Goal: Transaction & Acquisition: Obtain resource

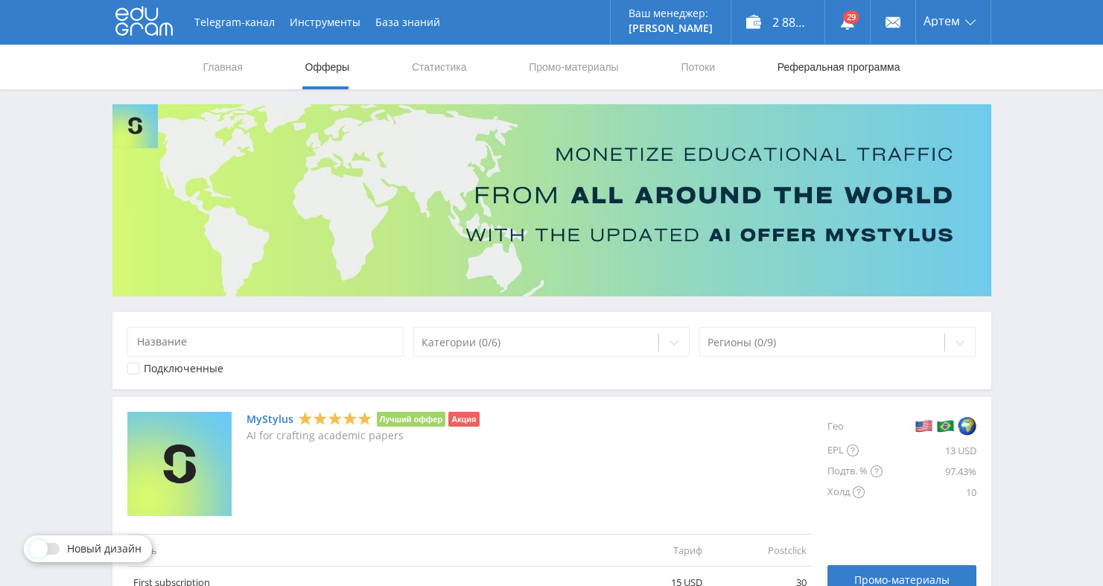
click at [787, 64] on link "Реферальная программа" at bounding box center [839, 67] width 126 height 45
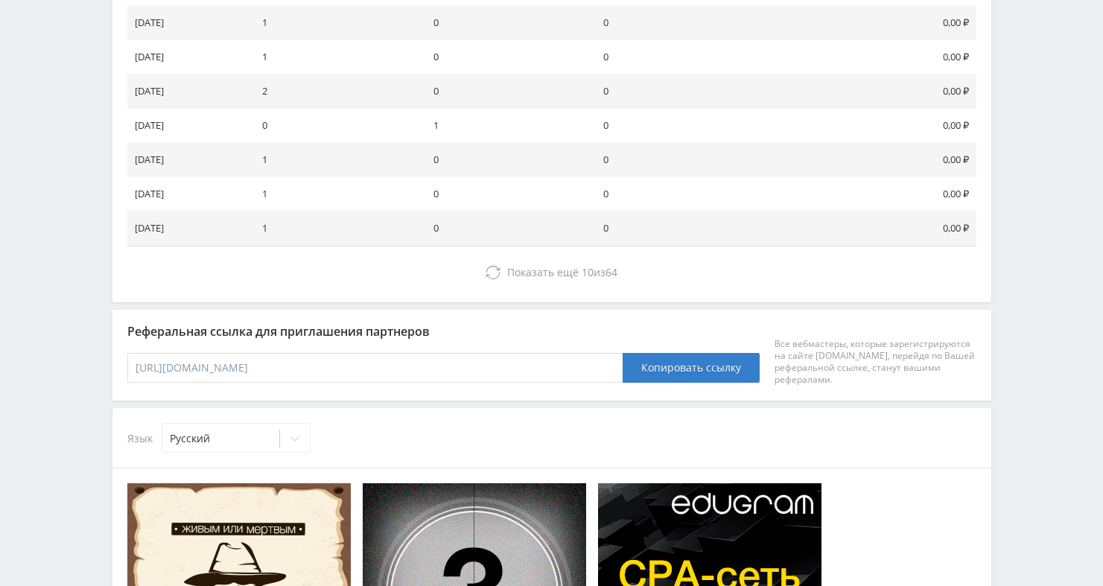
scroll to position [652, 0]
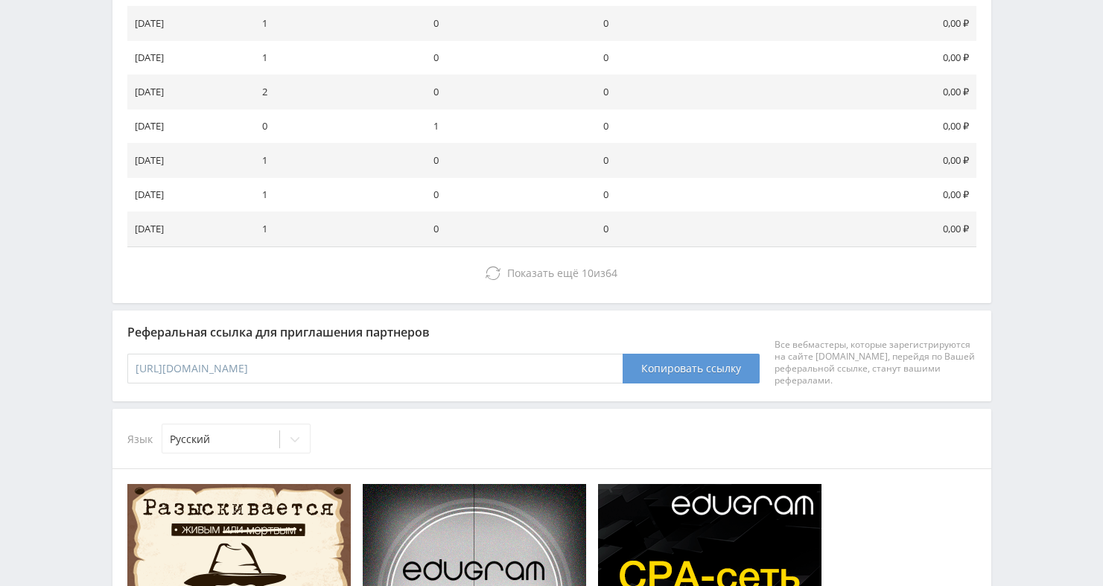
click at [669, 368] on button "Копировать ссылку" at bounding box center [691, 369] width 137 height 30
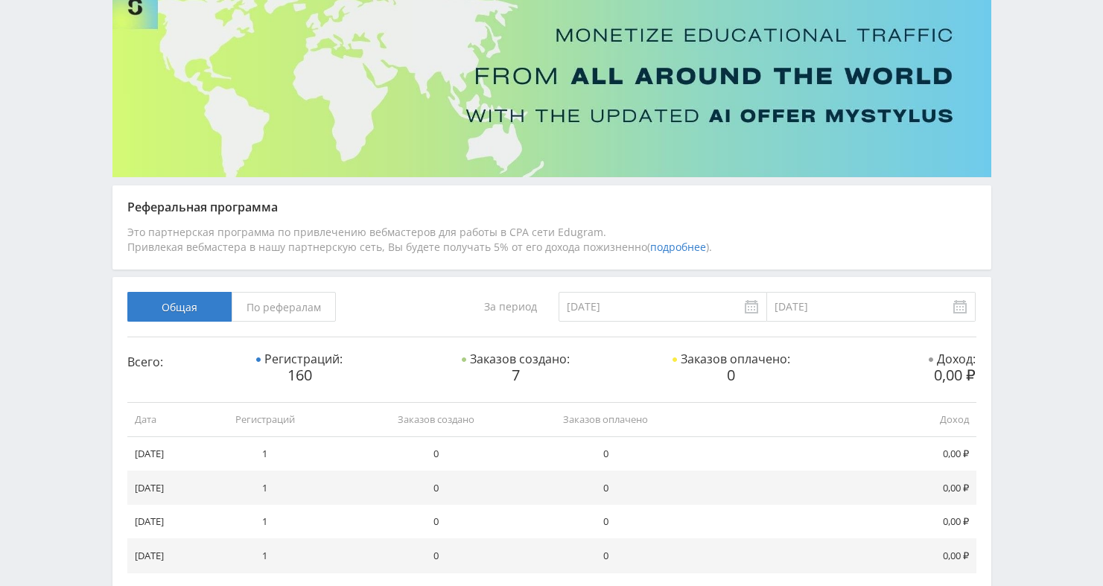
scroll to position [0, 0]
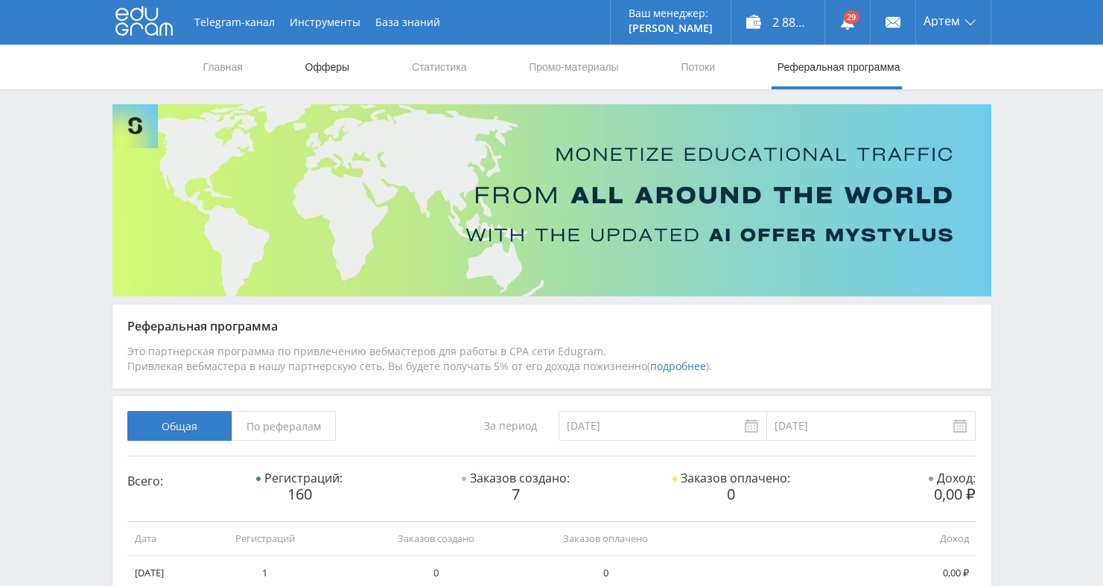
click at [328, 69] on link "Офферы" at bounding box center [328, 67] width 48 height 45
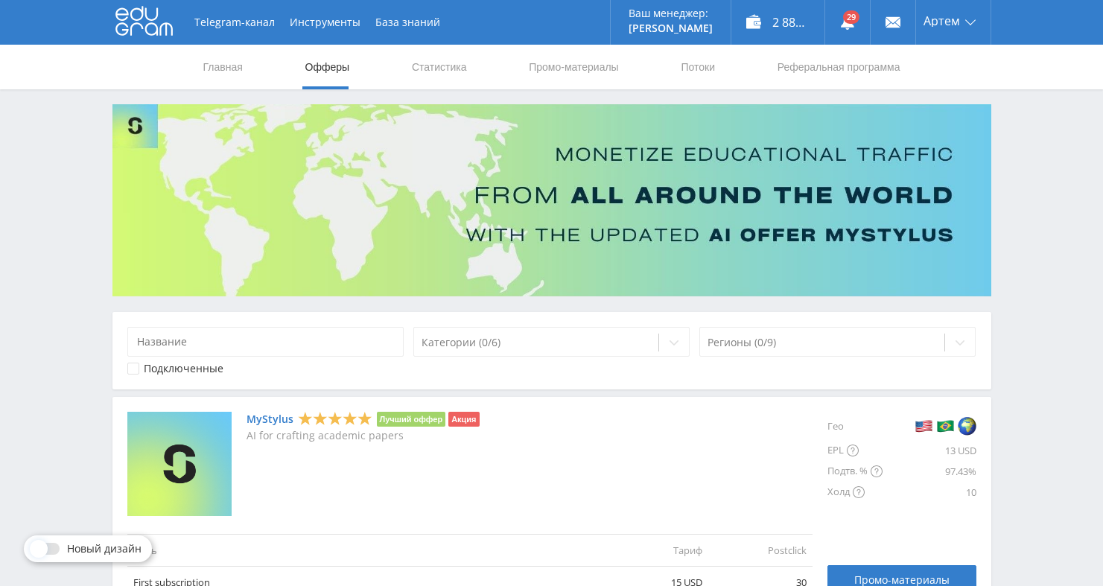
click at [518, 74] on nav "Главная Офферы Статистика Промо-материалы Потоки Реферальная программа" at bounding box center [552, 67] width 700 height 45
click at [531, 73] on link "Промо-материалы" at bounding box center [573, 67] width 92 height 45
select select "376"
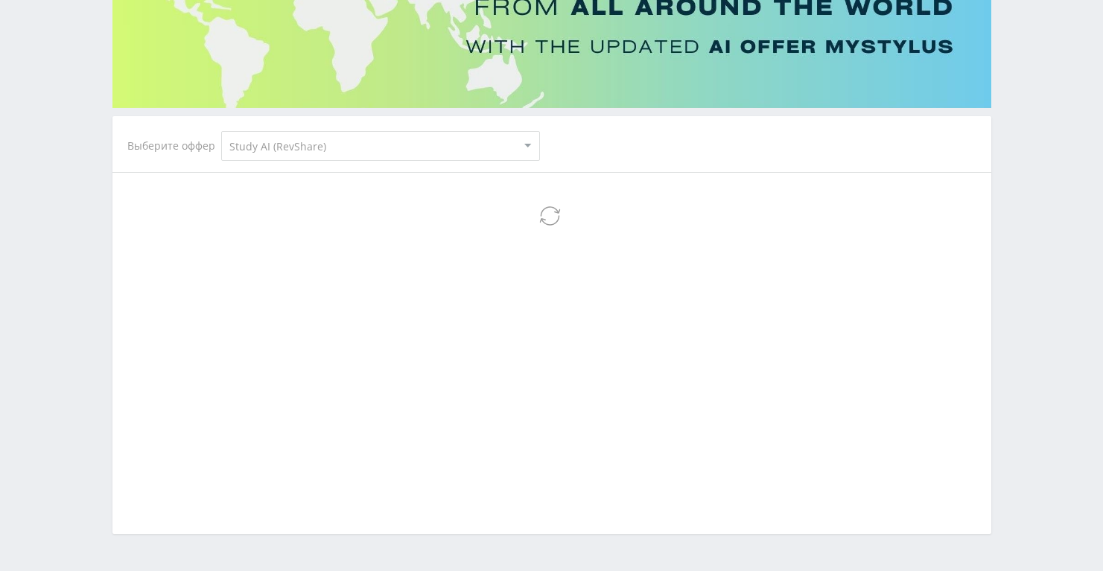
select select "376"
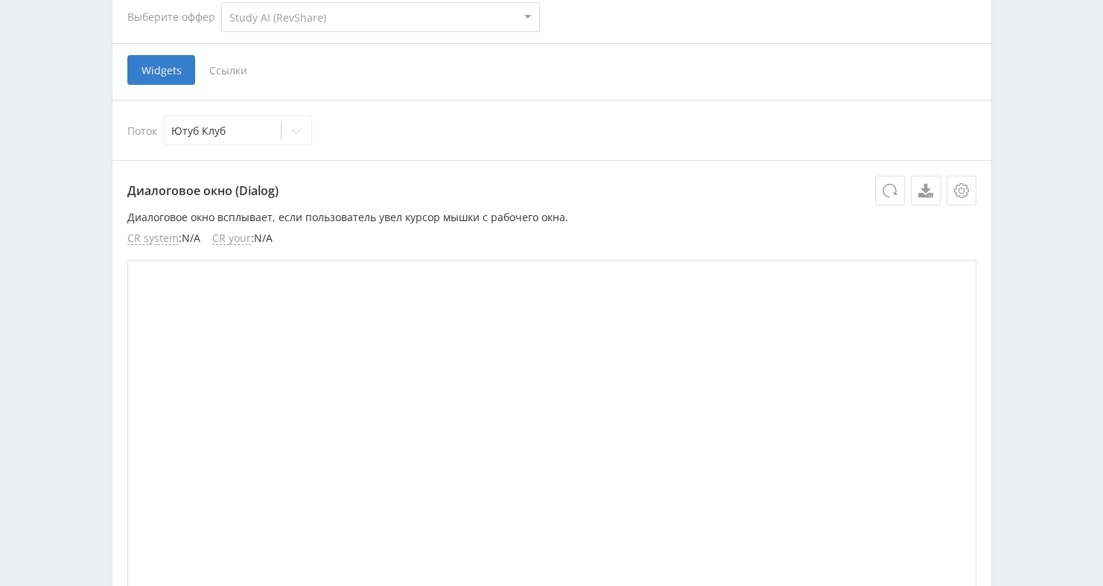
scroll to position [311, 0]
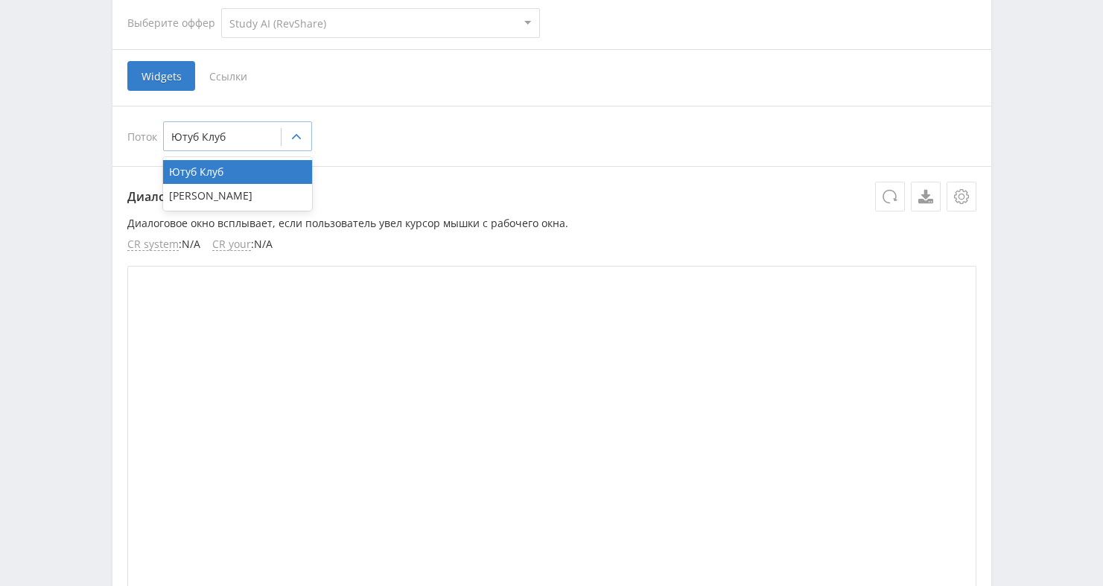
click at [276, 130] on div "Ютуб Клуб" at bounding box center [222, 137] width 117 height 21
click at [241, 197] on div "[PERSON_NAME]" at bounding box center [237, 196] width 149 height 24
click at [236, 76] on span "Ссылки" at bounding box center [228, 76] width 66 height 30
click at [0, 0] on input "Ссылки" at bounding box center [0, 0] width 0 height 0
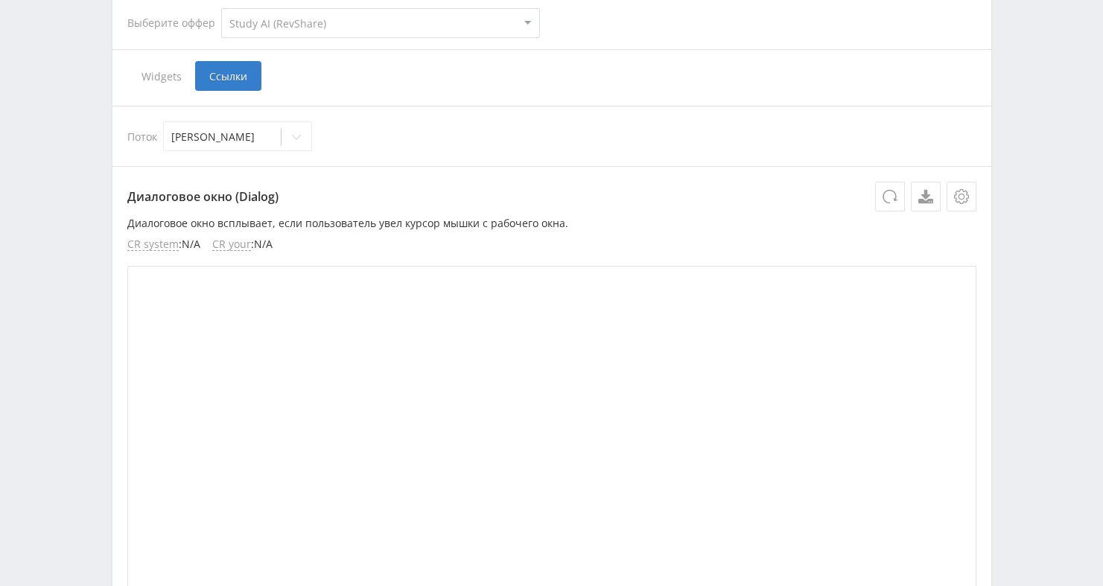
scroll to position [309, 0]
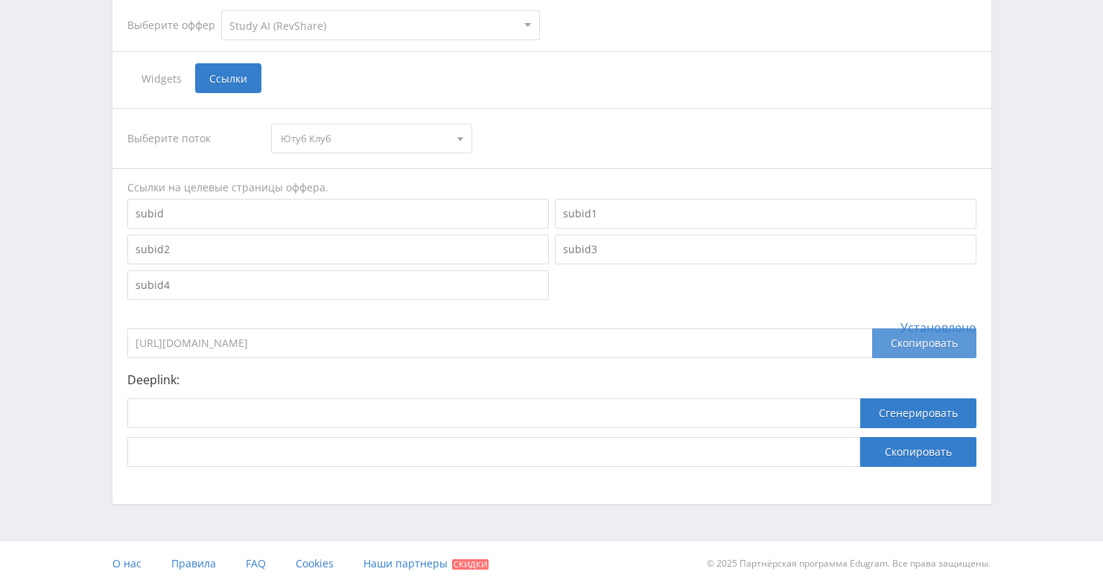
click at [891, 346] on div "Скопировать" at bounding box center [924, 343] width 104 height 30
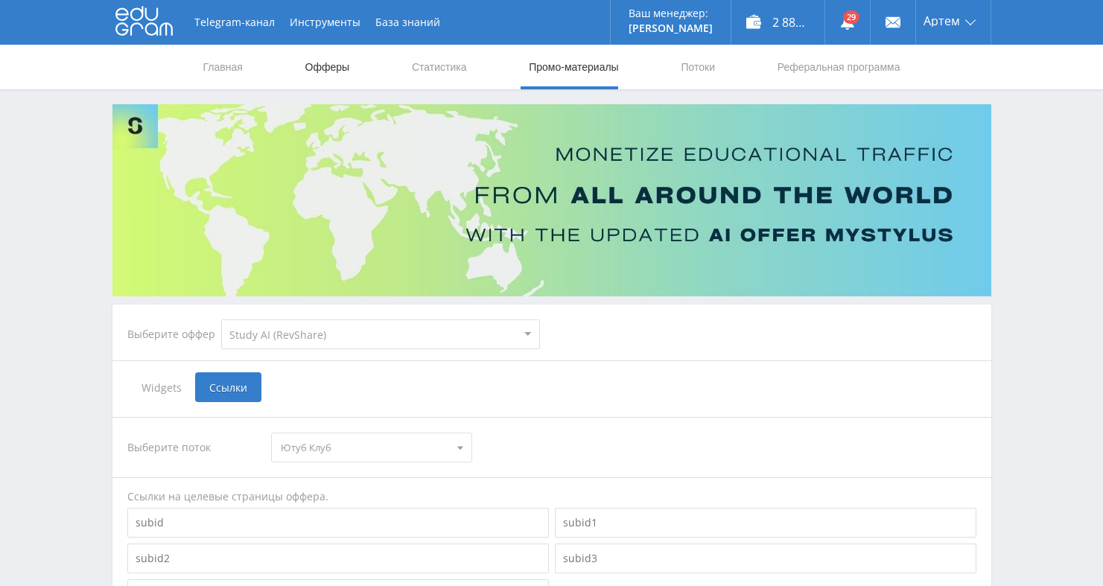
click at [331, 69] on link "Офферы" at bounding box center [328, 67] width 48 height 45
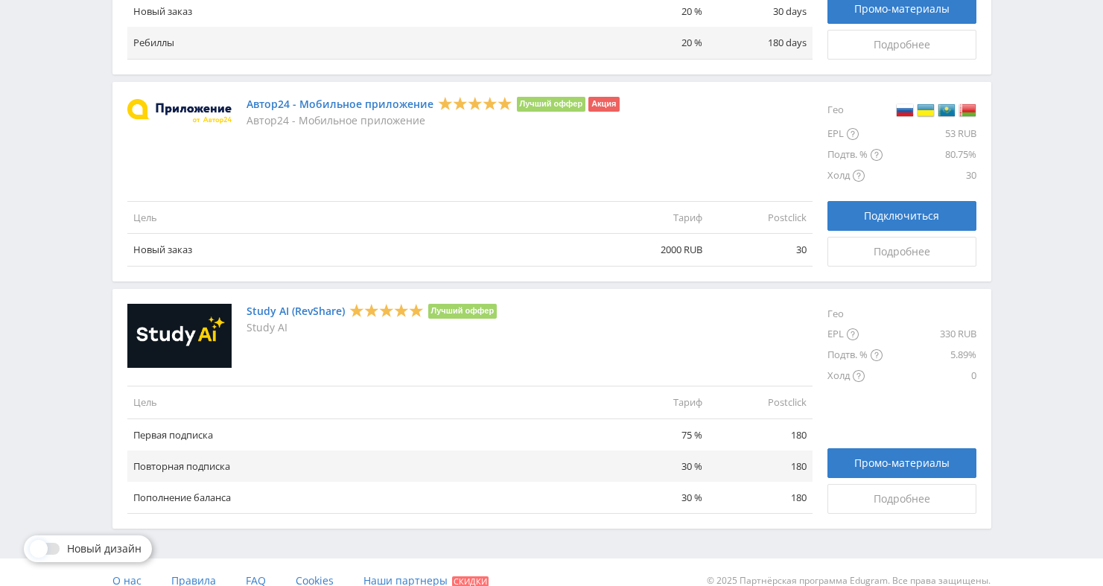
scroll to position [1723, 0]
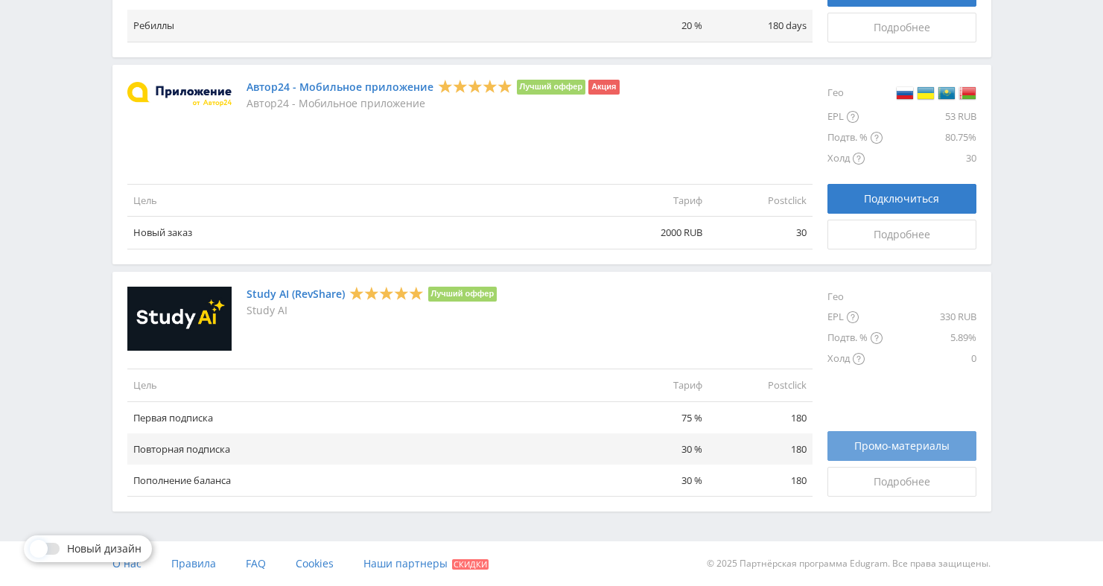
click at [883, 438] on link "Промо-материалы" at bounding box center [901, 446] width 149 height 30
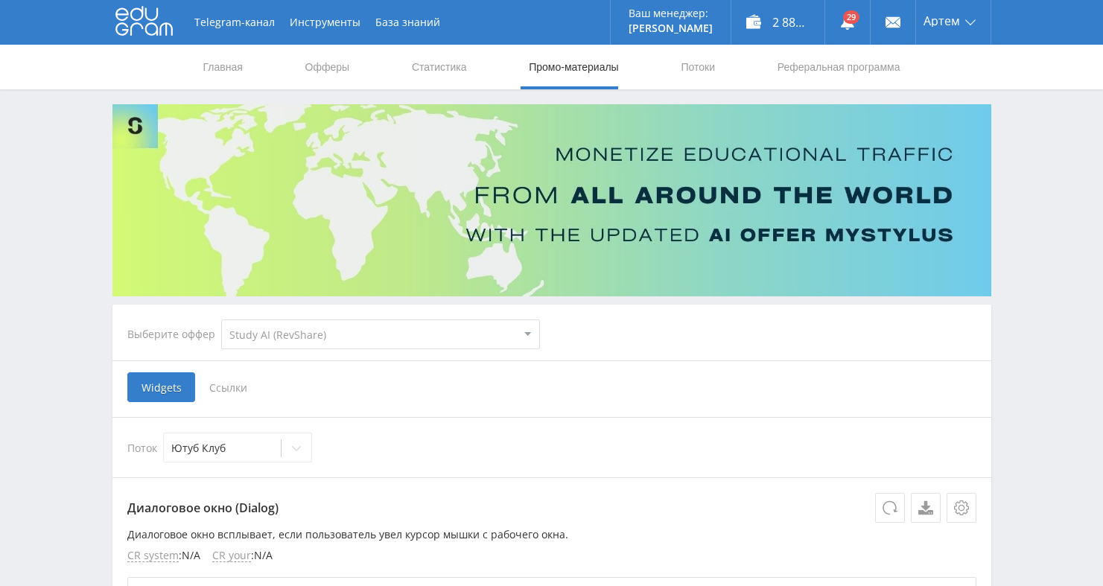
select select "376"
click at [239, 391] on span "Ссылки" at bounding box center [228, 387] width 66 height 30
click at [0, 0] on input "Ссылки" at bounding box center [0, 0] width 0 height 0
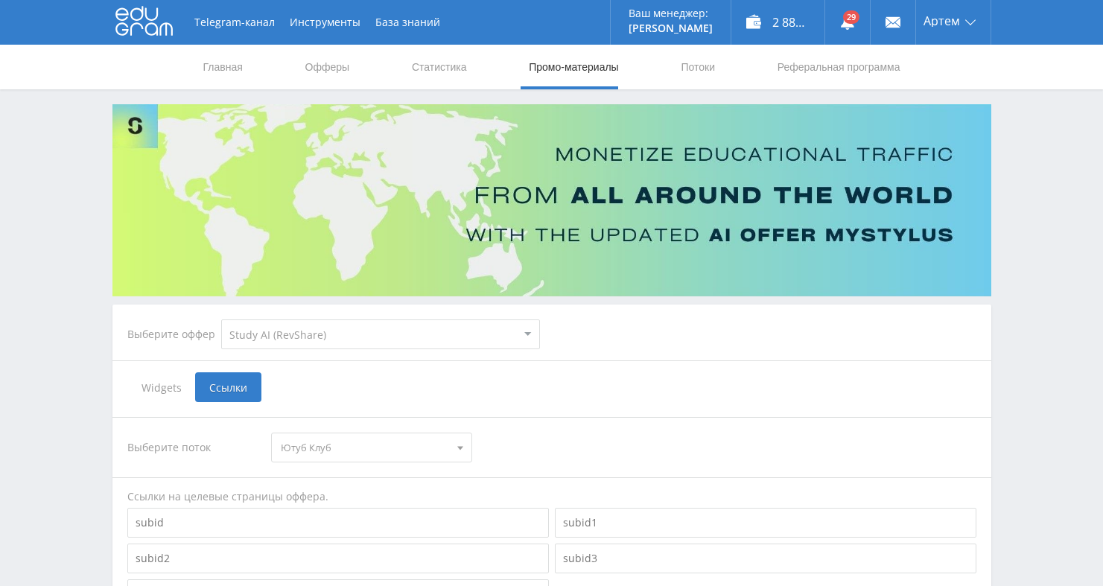
scroll to position [34, 0]
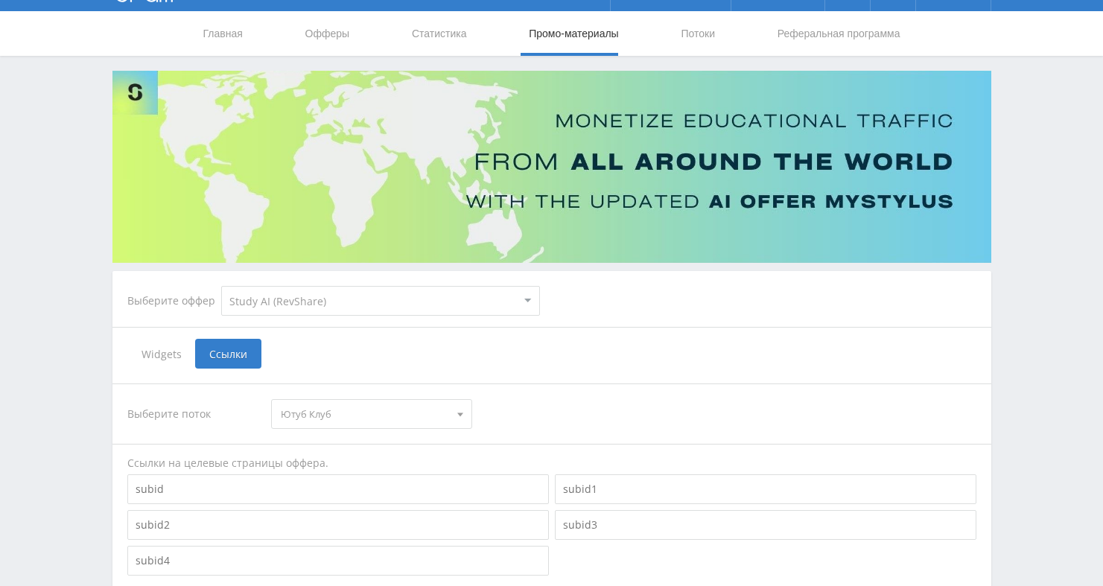
click at [308, 418] on span "Ютуб Клуб" at bounding box center [365, 414] width 168 height 28
click at [312, 462] on button "[PERSON_NAME]" at bounding box center [372, 462] width 200 height 21
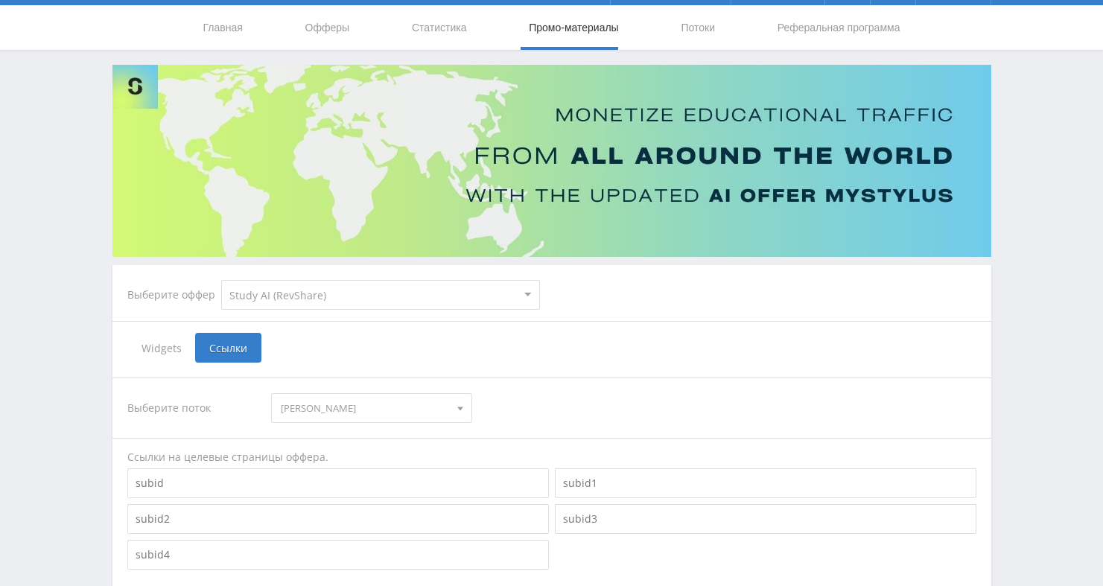
scroll to position [0, 0]
